Goal: Transaction & Acquisition: Book appointment/travel/reservation

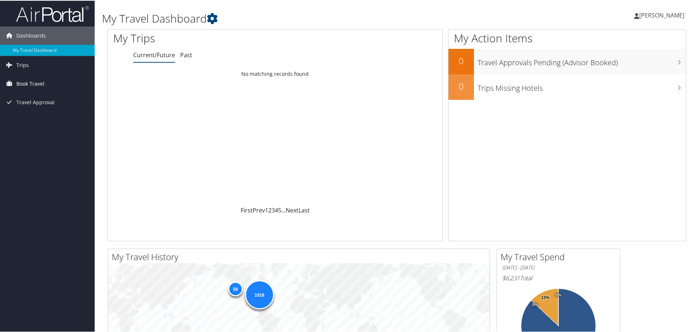
click at [31, 86] on span "Book Travel" at bounding box center [30, 83] width 28 height 18
click at [42, 120] on link "Book/Manage Online Trips" at bounding box center [47, 119] width 95 height 11
